Goal: Information Seeking & Learning: Learn about a topic

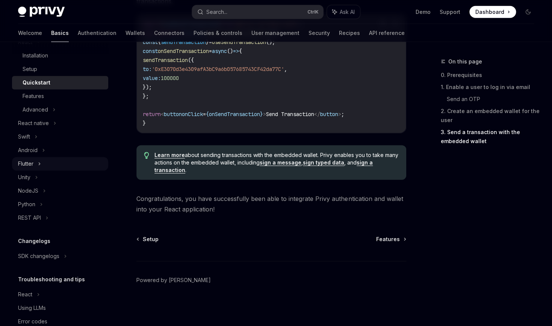
scroll to position [166, 0]
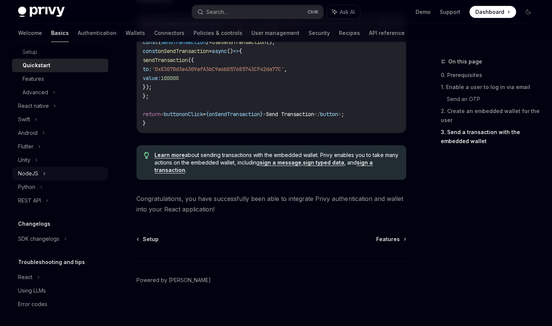
click at [78, 180] on div "NodeJS" at bounding box center [60, 174] width 96 height 14
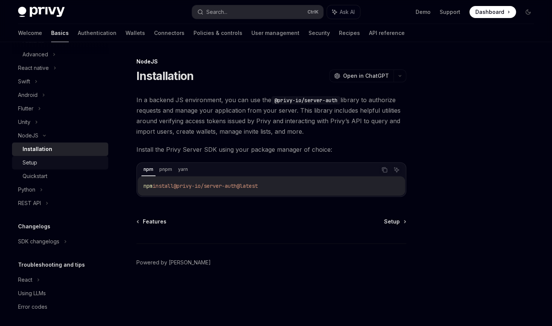
click at [52, 167] on div "Setup" at bounding box center [63, 162] width 81 height 9
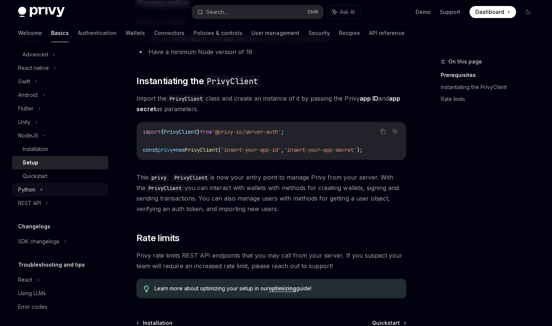
scroll to position [124, 0]
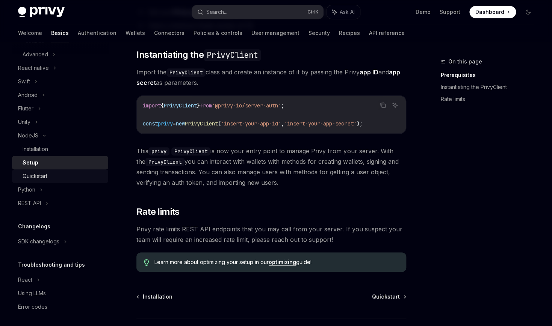
click at [74, 181] on div "Quickstart" at bounding box center [63, 176] width 81 height 9
type textarea "*"
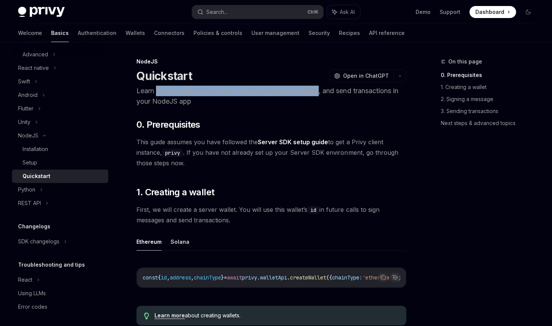
drag, startPoint x: 196, startPoint y: 117, endPoint x: 273, endPoint y: 122, distance: 76.9
click at [271, 107] on p "Learn how to authenticate users, create embedded wallets, and send transactions…" at bounding box center [271, 96] width 270 height 21
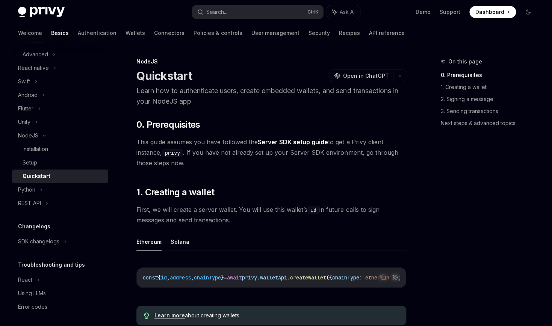
drag, startPoint x: 294, startPoint y: 130, endPoint x: 301, endPoint y: 130, distance: 7.5
click at [294, 107] on p "Learn how to authenticate users, create embedded wallets, and send transactions…" at bounding box center [271, 96] width 270 height 21
drag, startPoint x: 303, startPoint y: 130, endPoint x: 326, endPoint y: 133, distance: 22.3
click at [319, 107] on p "Learn how to authenticate users, create embedded wallets, and send transactions…" at bounding box center [271, 96] width 270 height 21
drag, startPoint x: 332, startPoint y: 133, endPoint x: 352, endPoint y: 135, distance: 20.7
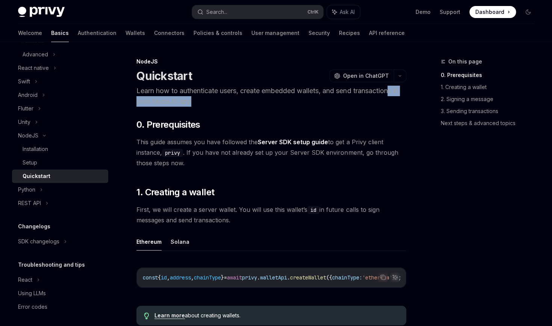
click at [344, 107] on p "Learn how to authenticate users, create embedded wallets, and send transactions…" at bounding box center [271, 96] width 270 height 21
click at [352, 107] on p "Learn how to authenticate users, create embedded wallets, and send transactions…" at bounding box center [271, 96] width 270 height 21
drag, startPoint x: 279, startPoint y: 180, endPoint x: 256, endPoint y: 194, distance: 27.1
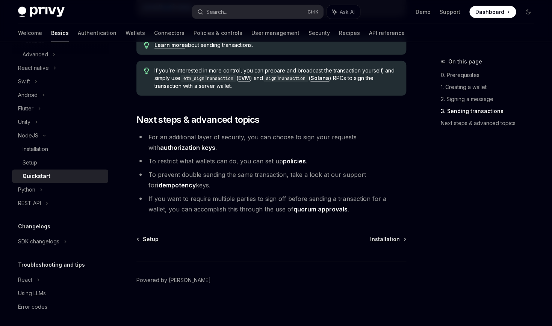
scroll to position [868, 0]
